Goal: Transaction & Acquisition: Purchase product/service

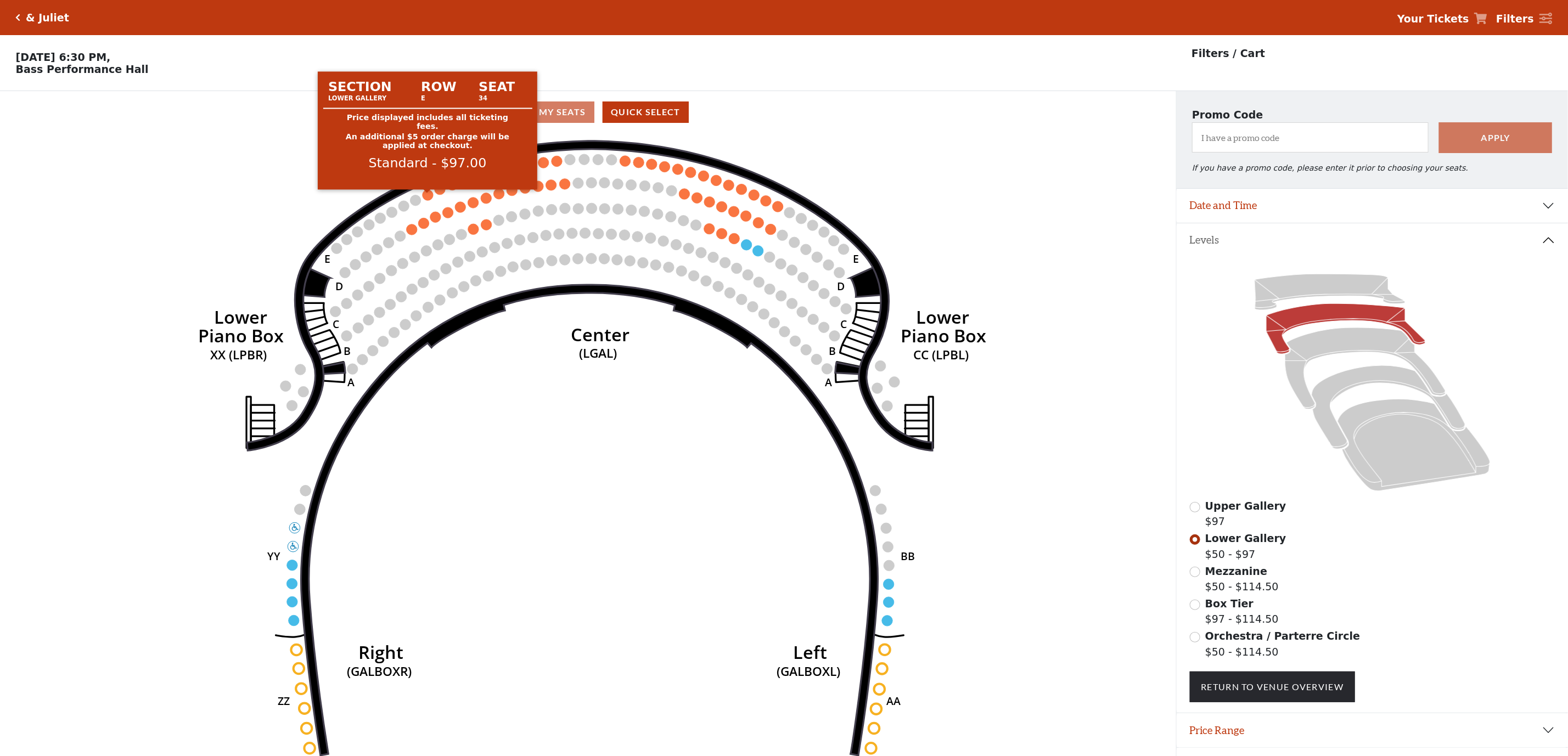
click at [432, 200] on circle at bounding box center [428, 194] width 11 height 11
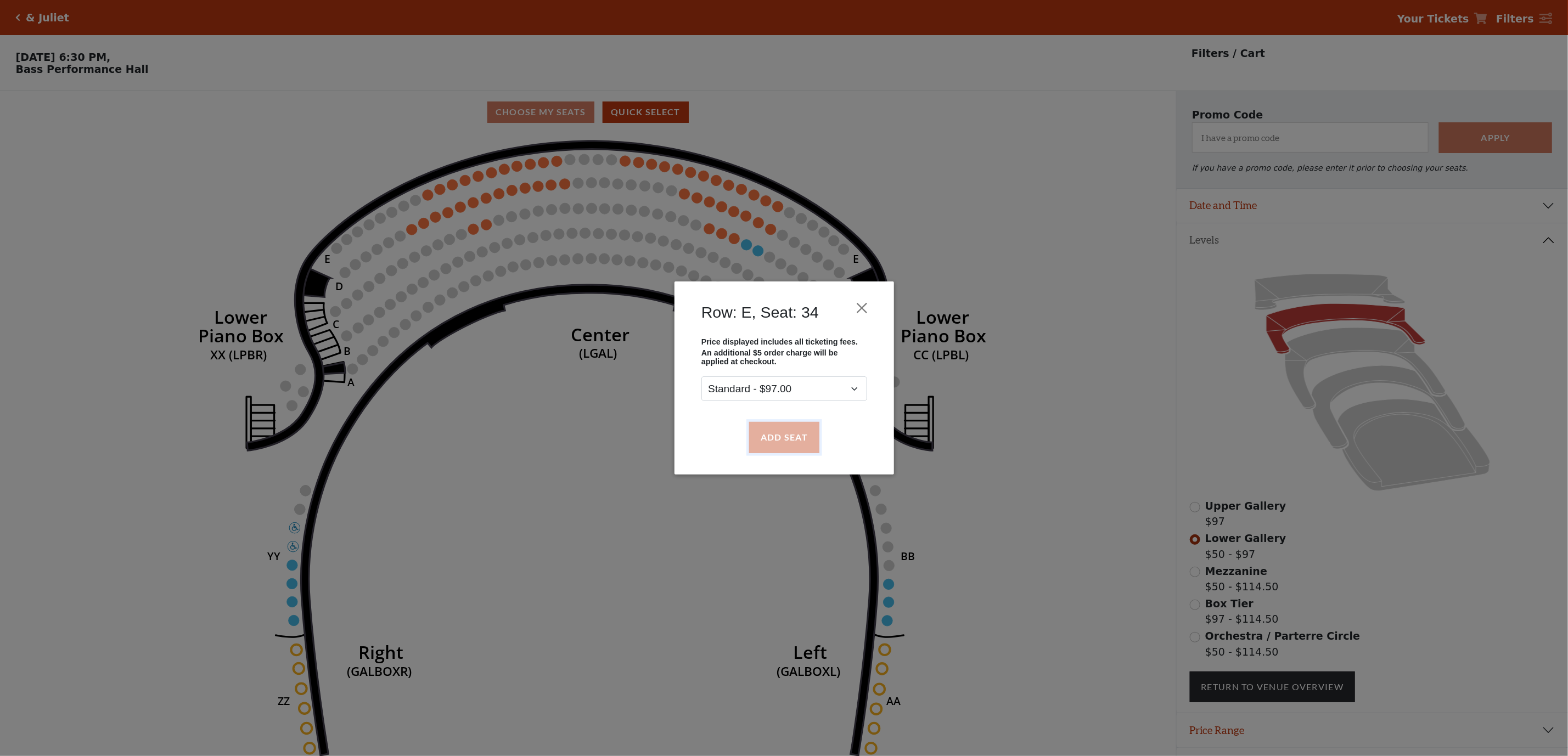
click at [802, 440] on button "Add Seat" at bounding box center [783, 437] width 71 height 31
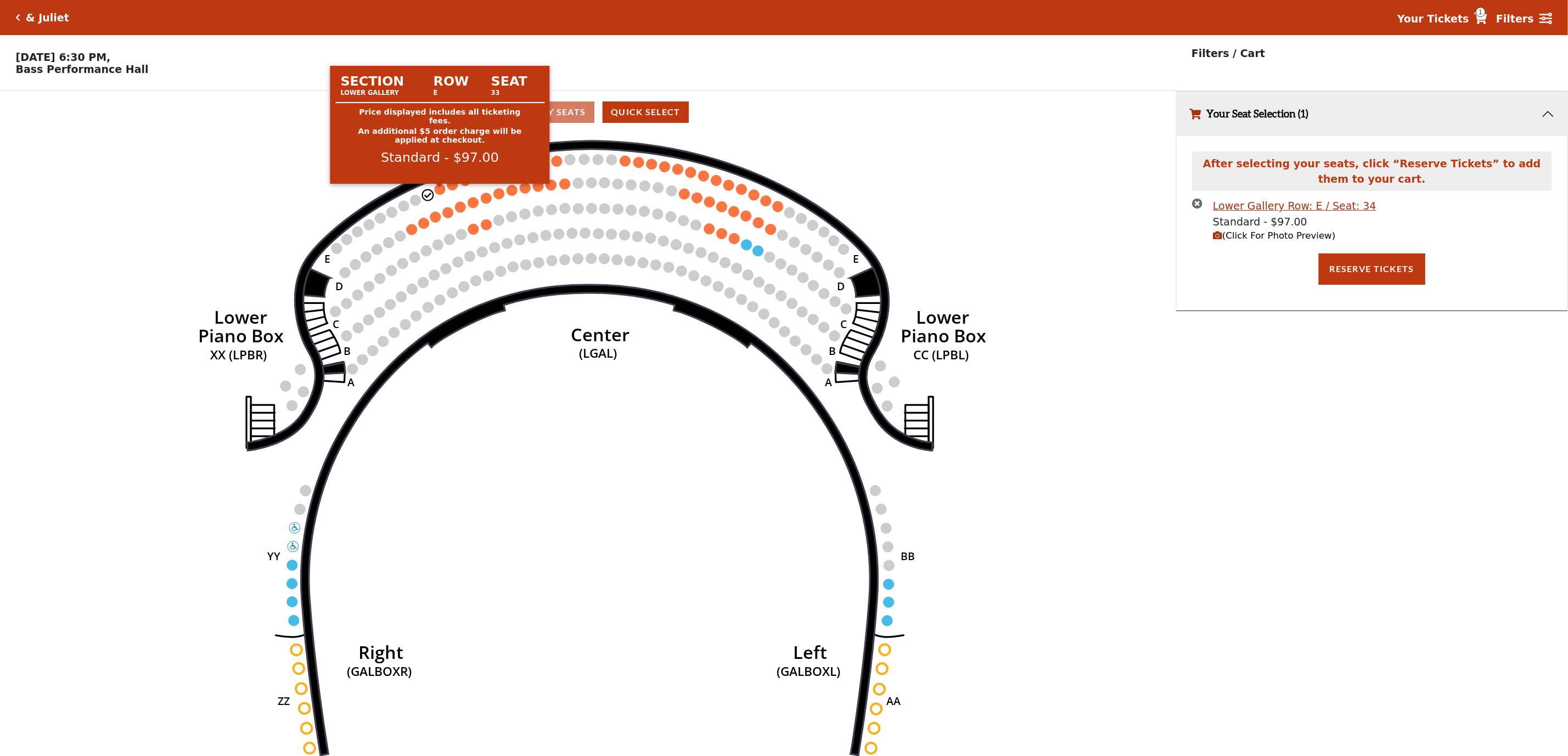
click at [442, 193] on circle at bounding box center [439, 188] width 11 height 11
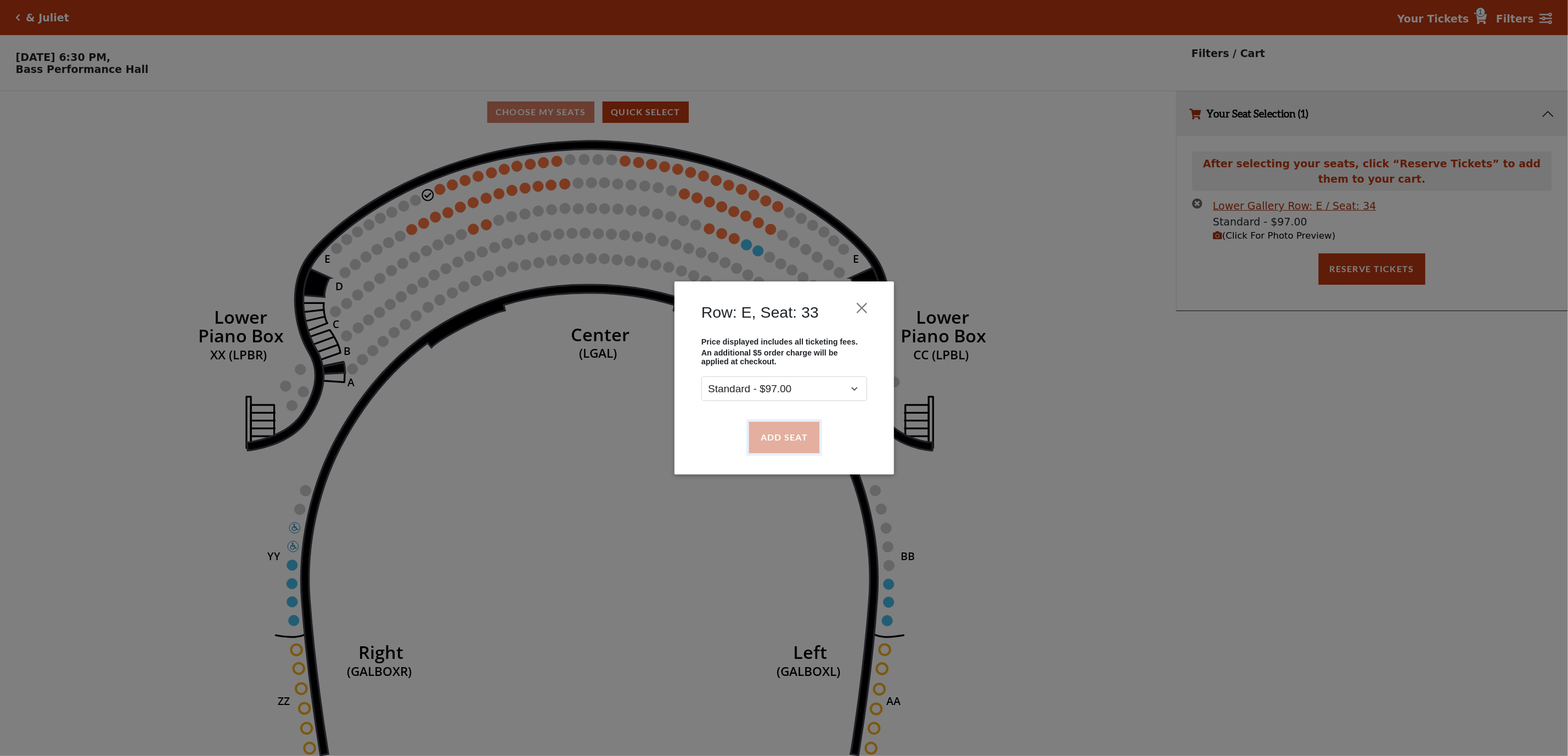
drag, startPoint x: 792, startPoint y: 434, endPoint x: 808, endPoint y: 449, distance: 21.9
click at [792, 433] on button "Add Seat" at bounding box center [783, 437] width 71 height 31
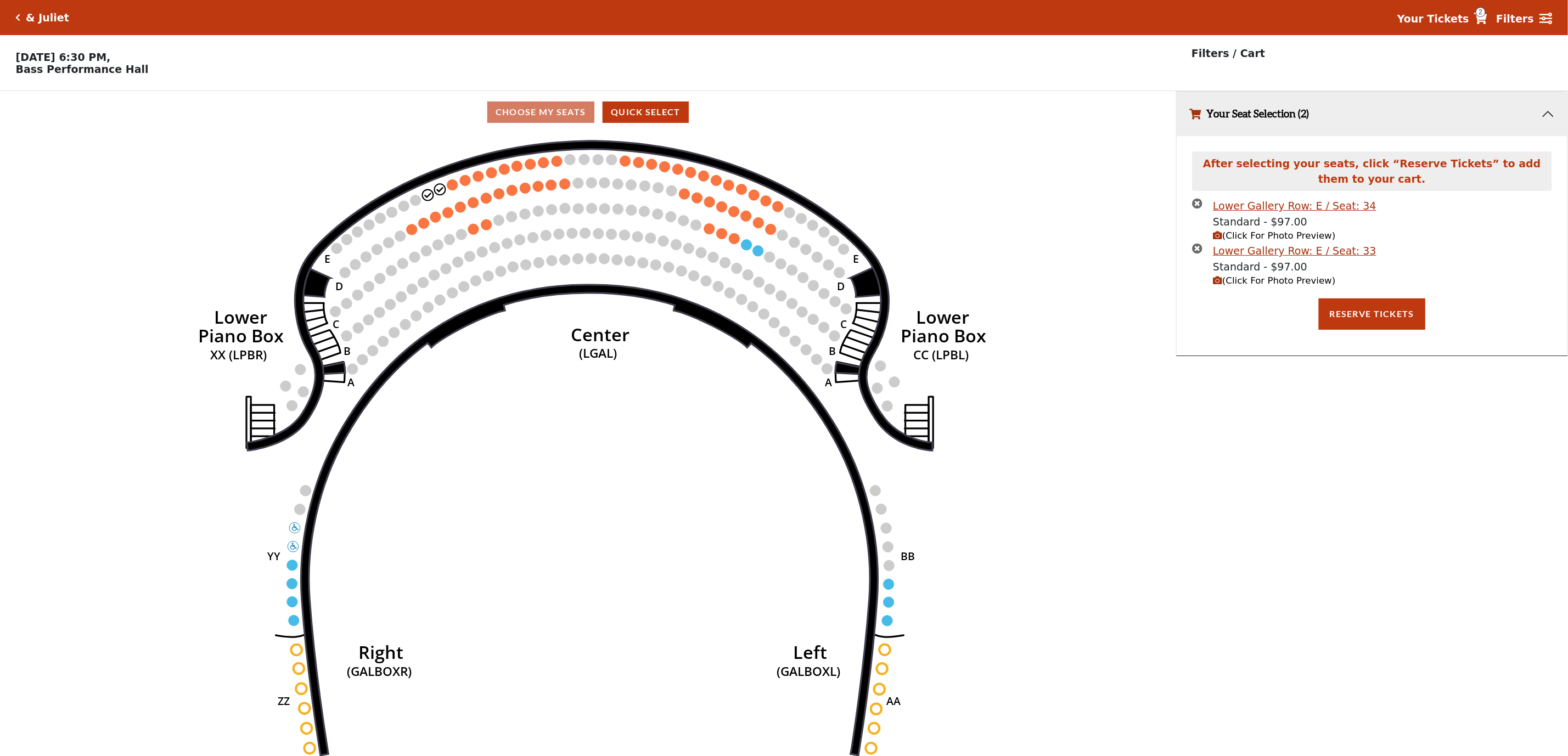
click at [451, 187] on circle at bounding box center [452, 184] width 11 height 11
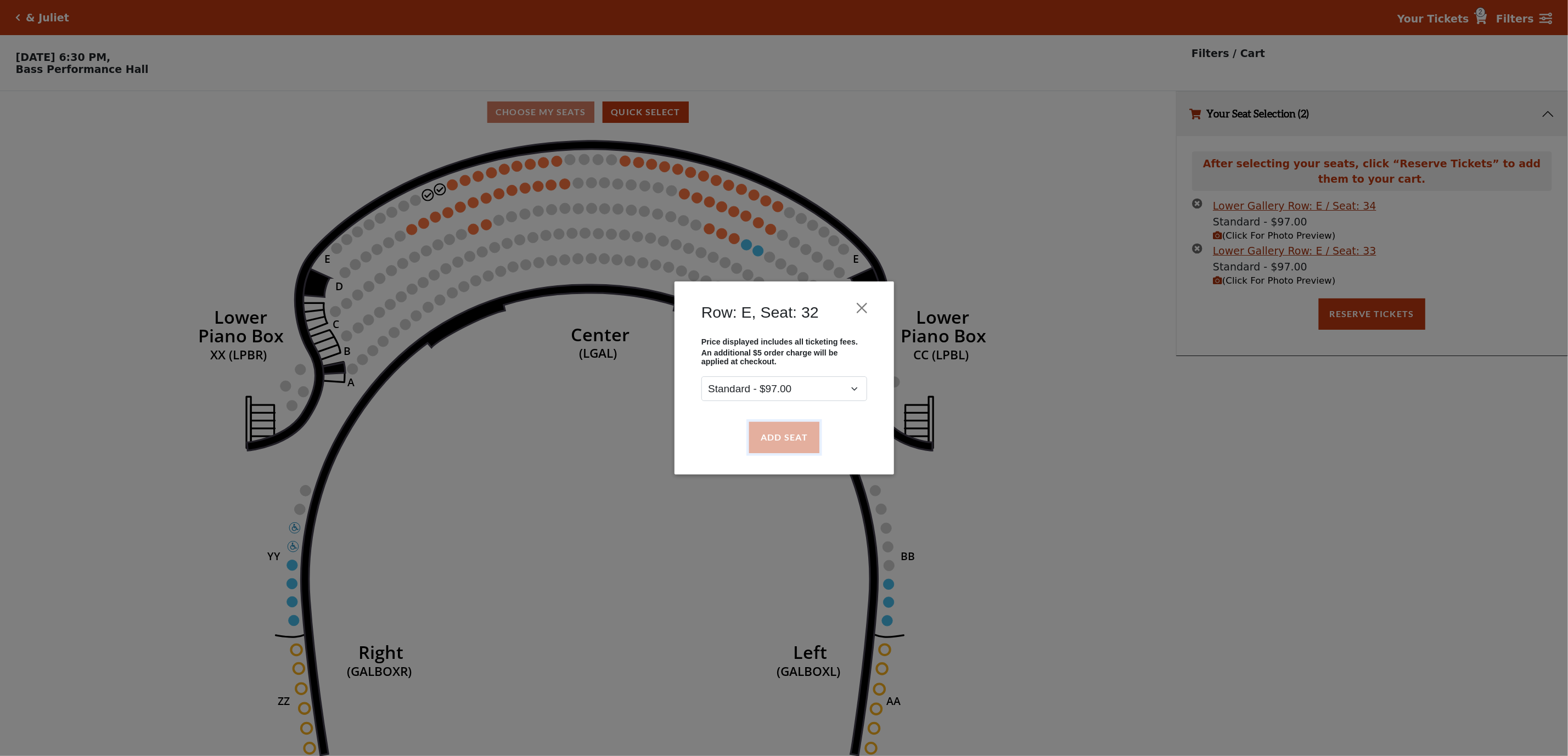
click at [810, 448] on button "Add Seat" at bounding box center [783, 437] width 71 height 31
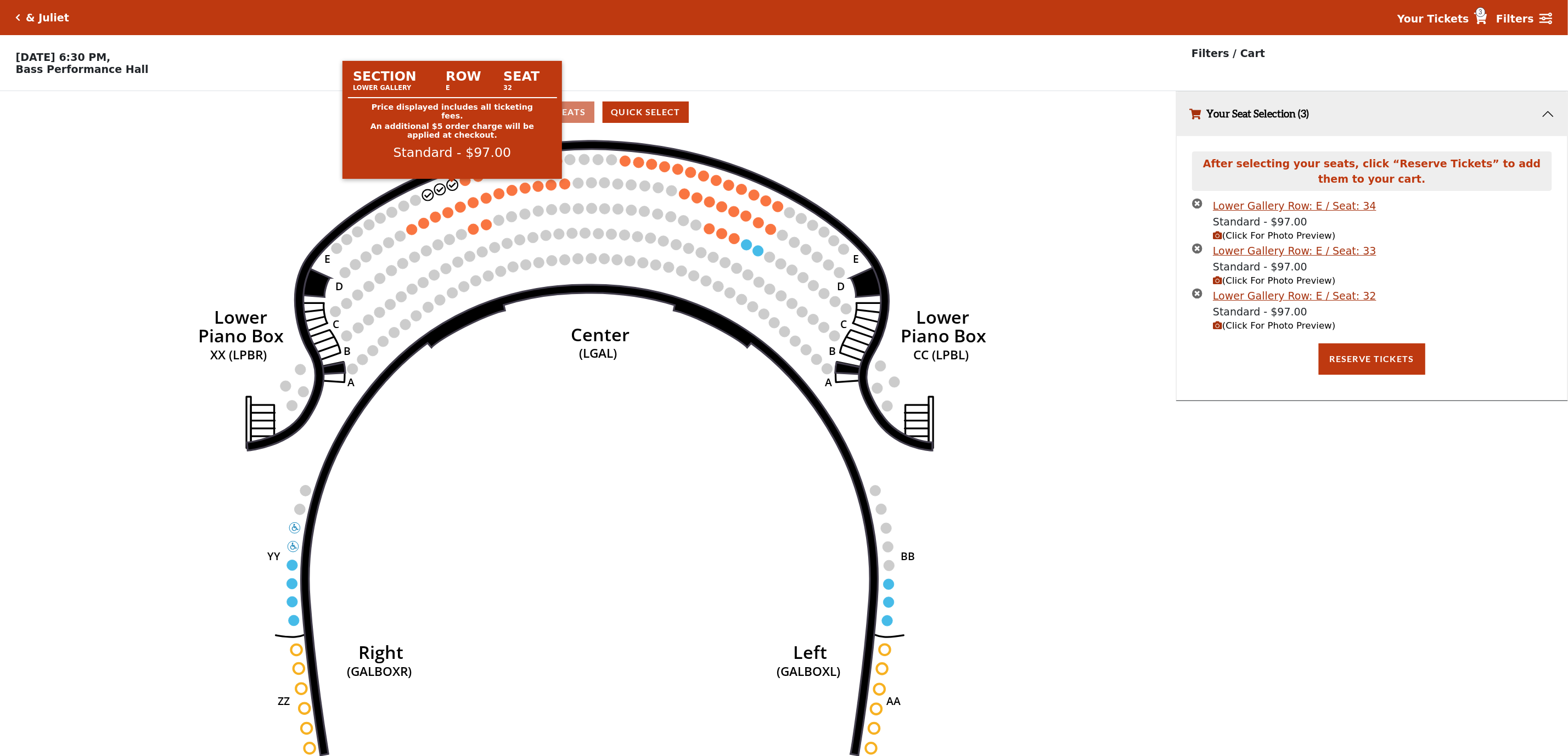
click at [463, 183] on circle at bounding box center [465, 180] width 11 height 11
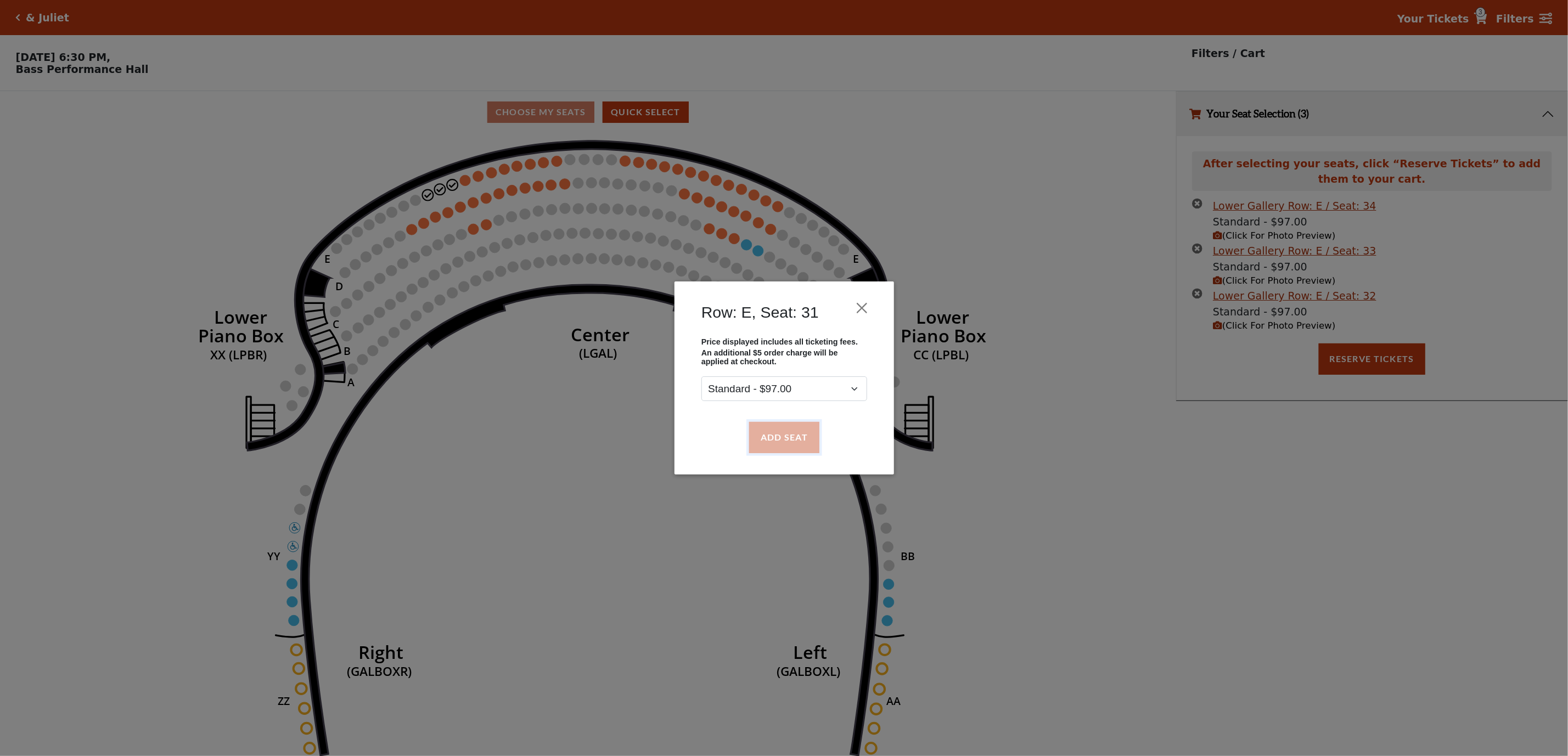
click at [779, 441] on button "Add Seat" at bounding box center [783, 437] width 71 height 31
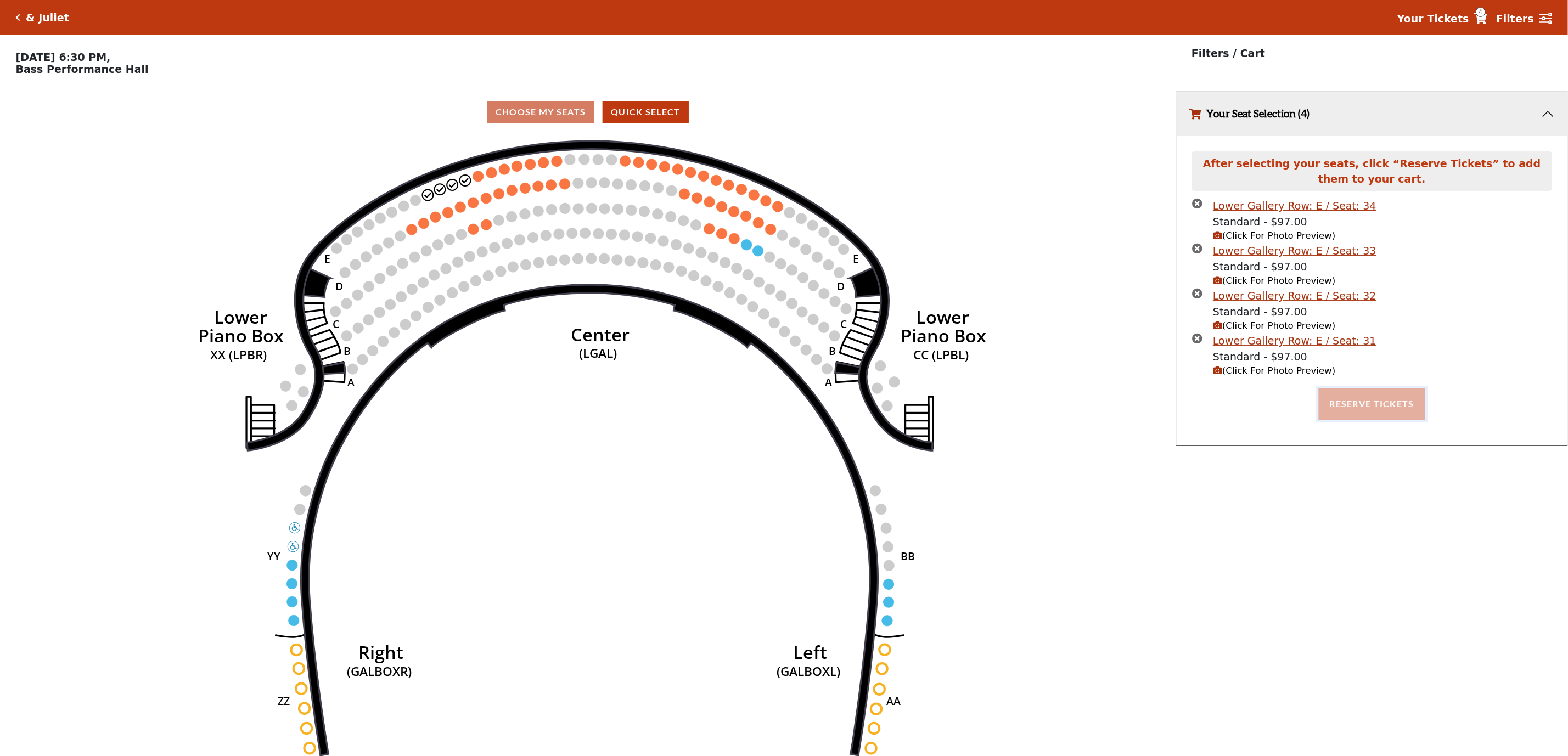
click at [1408, 419] on button "Reserve Tickets" at bounding box center [1372, 404] width 106 height 31
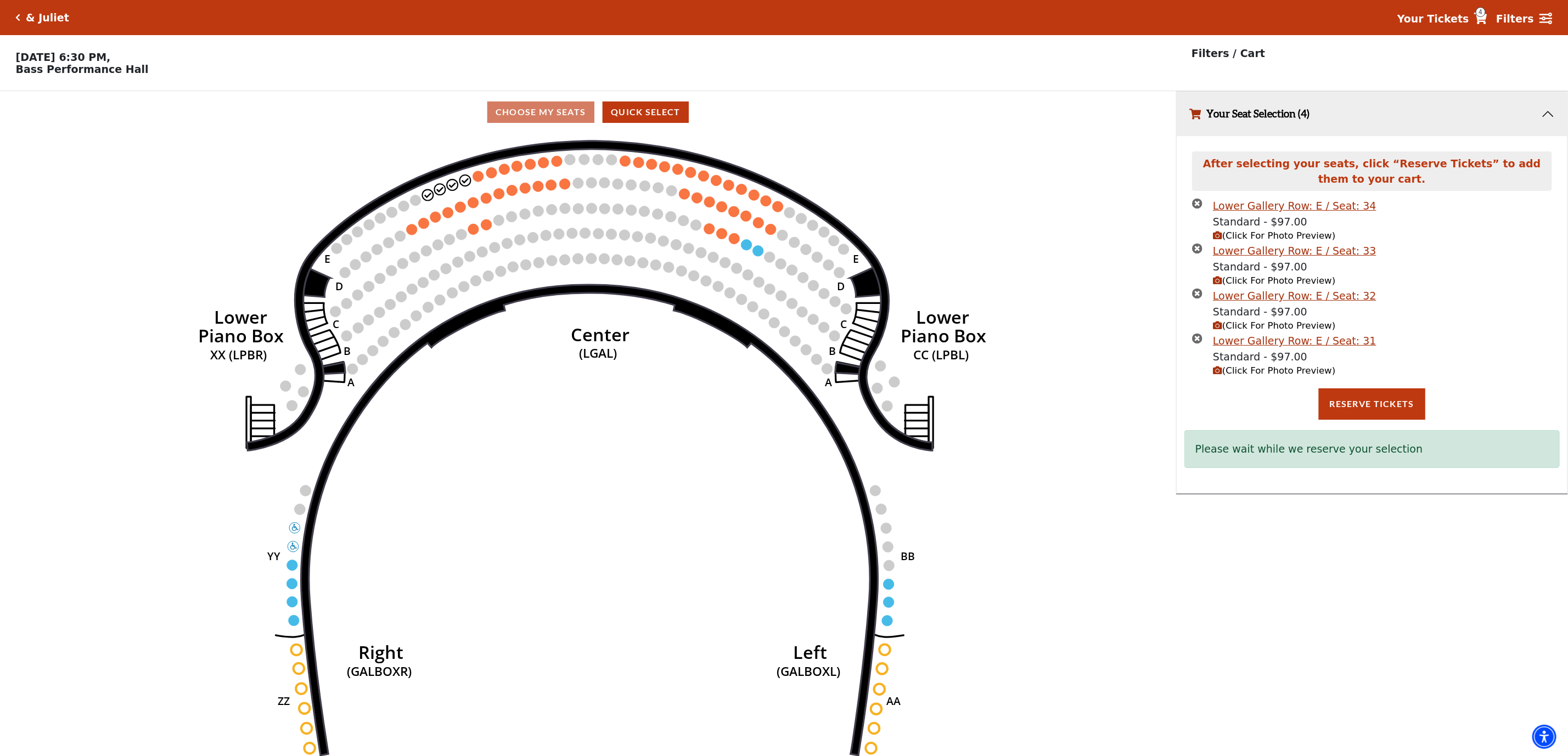
scroll to position [19, 0]
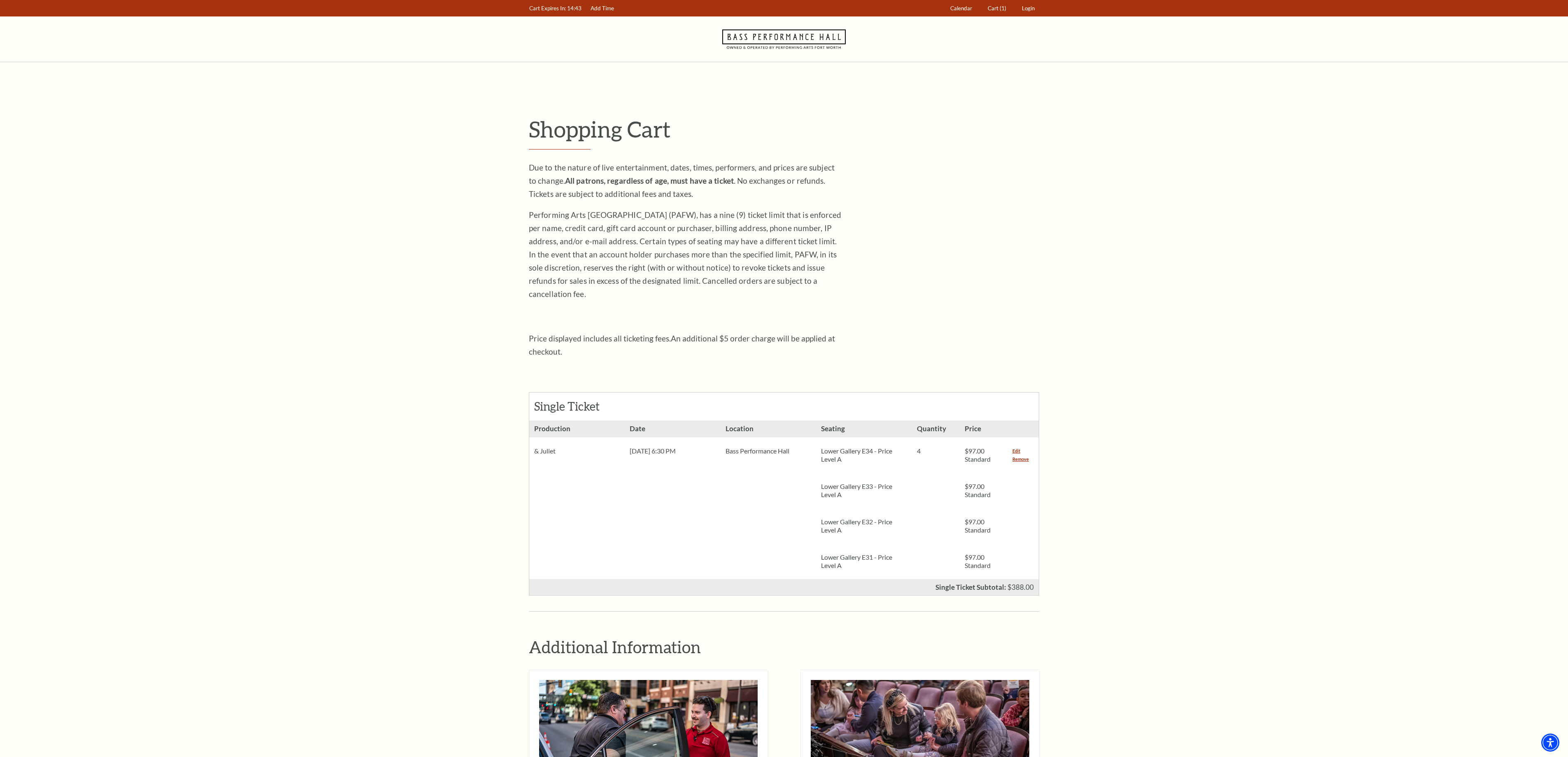
drag, startPoint x: 1024, startPoint y: 449, endPoint x: 911, endPoint y: 439, distance: 113.4
click at [1024, 455] on link "Remove" at bounding box center [1020, 459] width 16 height 9
click at [1017, 455] on link "Remove" at bounding box center [1020, 459] width 16 height 9
click at [1019, 455] on link "Remove" at bounding box center [1020, 459] width 16 height 9
